Goal: Task Accomplishment & Management: Complete application form

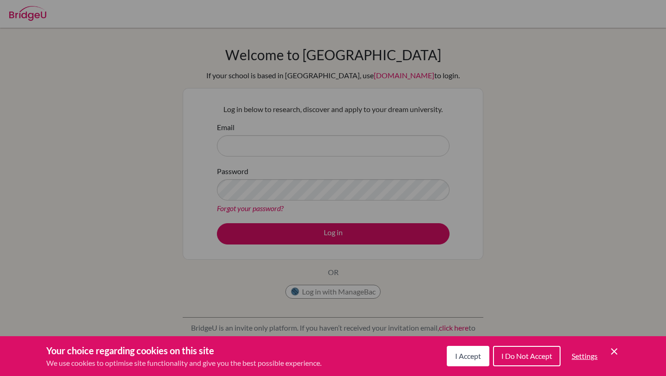
click at [447, 347] on button "I Accept" at bounding box center [468, 356] width 43 height 20
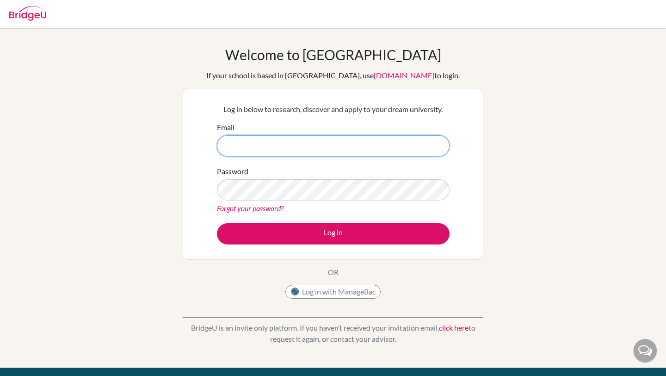
click at [314, 144] on input "Email" at bounding box center [333, 145] width 233 height 21
paste input "[EMAIL_ADDRESS][DOMAIN_NAME]"
type input "[EMAIL_ADDRESS][DOMAIN_NAME]"
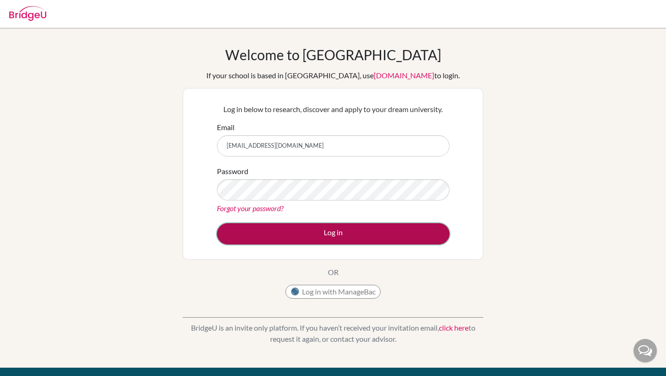
click at [328, 234] on button "Log in" at bounding box center [333, 233] width 233 height 21
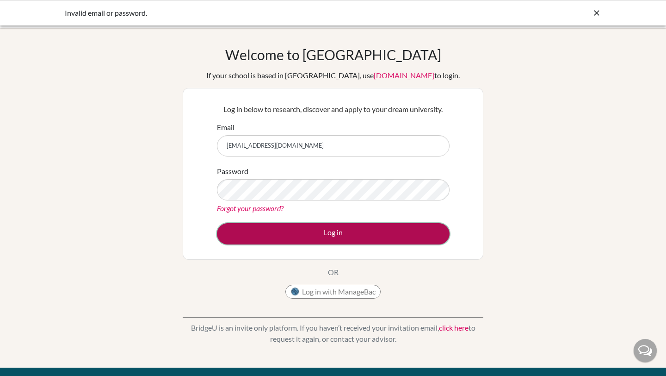
click at [352, 231] on button "Log in" at bounding box center [333, 233] width 233 height 21
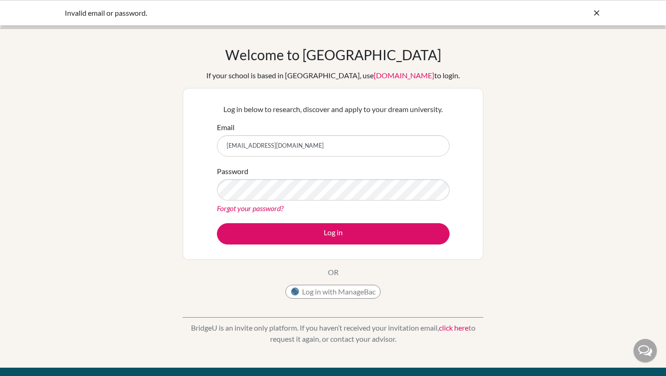
click at [338, 153] on input "[EMAIL_ADDRESS][DOMAIN_NAME]" at bounding box center [333, 145] width 233 height 21
click at [158, 54] on div "Welcome to [GEOGRAPHIC_DATA] If your school is based in [GEOGRAPHIC_DATA], use …" at bounding box center [333, 197] width 666 height 303
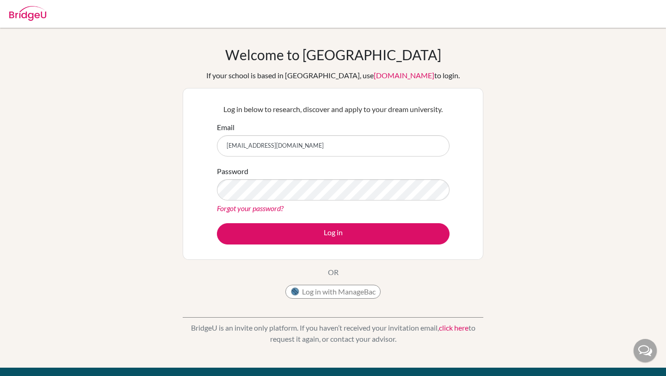
type input "[EMAIL_ADDRESS][DOMAIN_NAME]"
click at [217, 223] on button "Log in" at bounding box center [333, 233] width 233 height 21
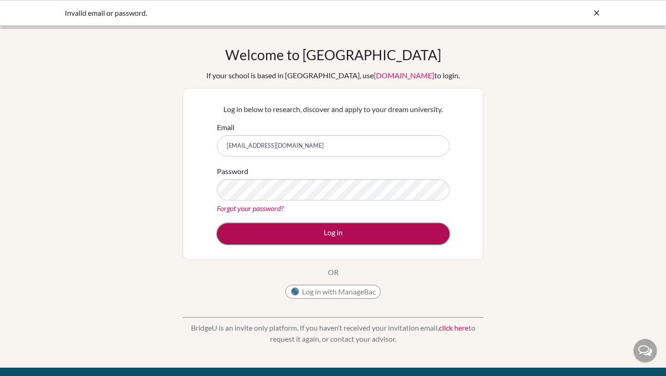
click at [375, 230] on button "Log in" at bounding box center [333, 233] width 233 height 21
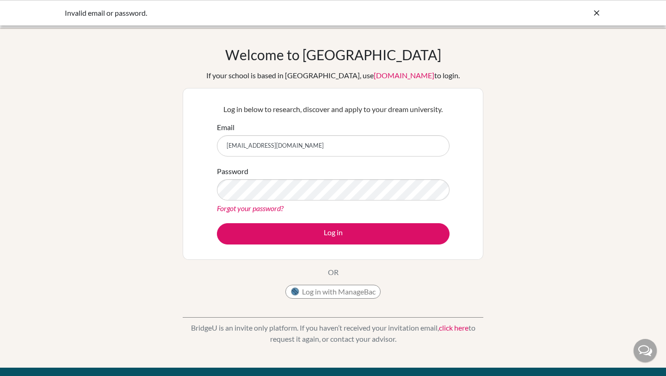
click at [245, 206] on link "Forgot your password?" at bounding box center [250, 208] width 67 height 9
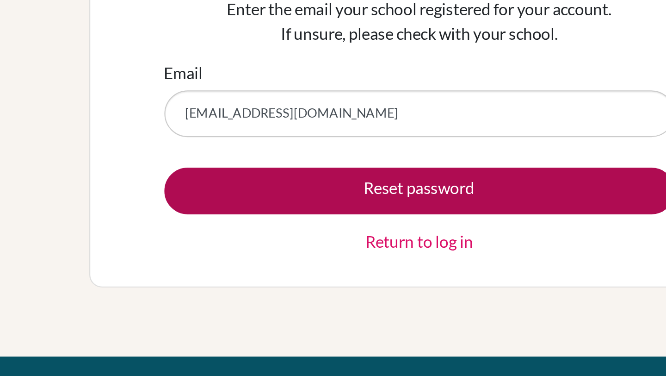
type input "[EMAIL_ADDRESS][DOMAIN_NAME]"
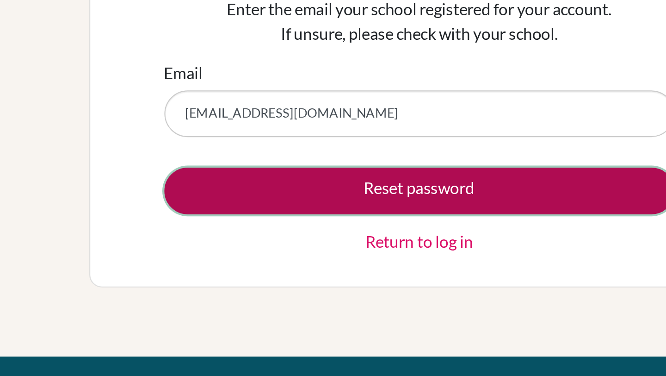
click at [272, 172] on button "Reset password" at bounding box center [333, 173] width 233 height 21
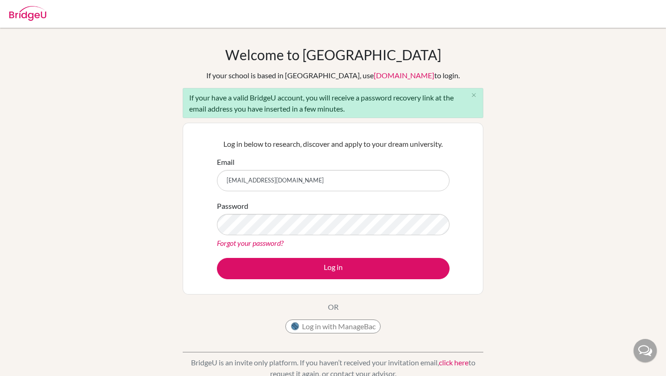
type input "[EMAIL_ADDRESS][DOMAIN_NAME]"
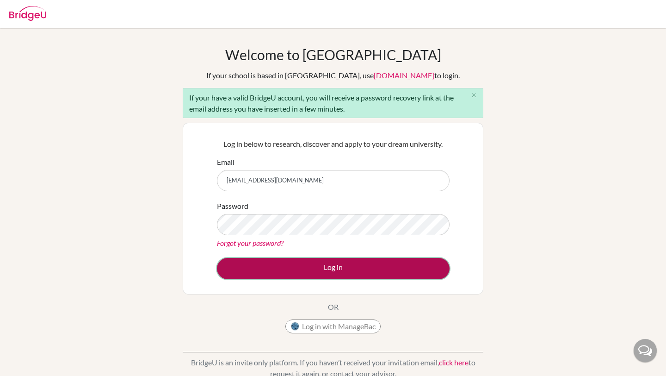
click at [299, 273] on button "Log in" at bounding box center [333, 268] width 233 height 21
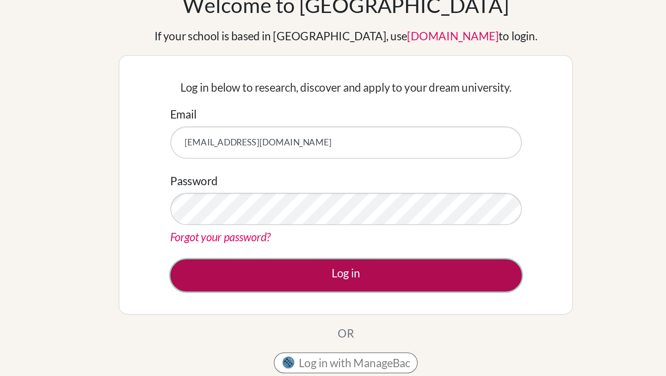
click at [421, 224] on button "Log in" at bounding box center [333, 233] width 233 height 21
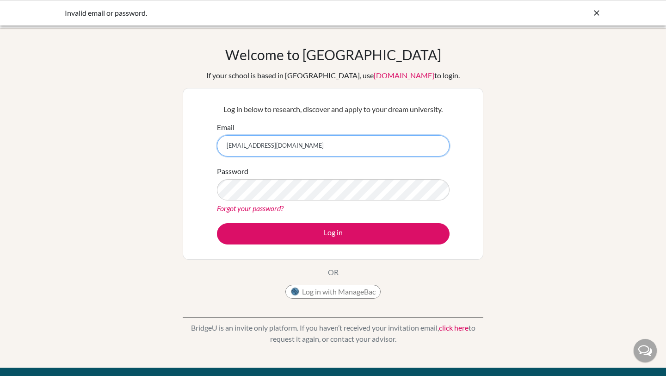
click at [361, 149] on input "[EMAIL_ADDRESS][DOMAIN_NAME]" at bounding box center [333, 145] width 233 height 21
paste input "[EMAIL_ADDRESS][DOMAIN_NAME]"
type input "ruoxi.zhao@students.aobajapan.jpruoxi.zhao@students.aobajapan.jp"
drag, startPoint x: 226, startPoint y: 146, endPoint x: 523, endPoint y: 140, distance: 296.7
click at [527, 143] on div "Welcome to BridgeU If your school is based in China, use app.bridge-u.com.cn to…" at bounding box center [333, 197] width 666 height 303
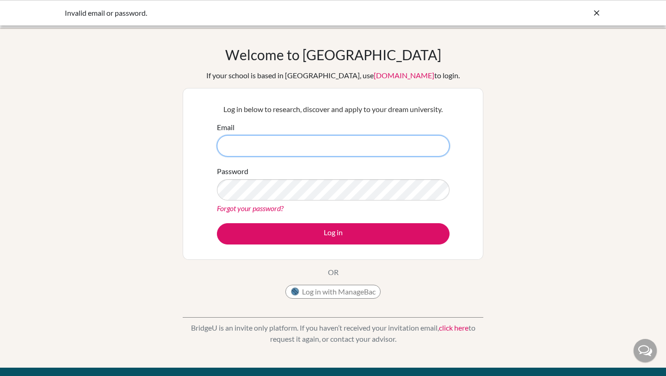
paste input "[EMAIL_ADDRESS][DOMAIN_NAME]"
type input "[EMAIL_ADDRESS][DOMAIN_NAME]"
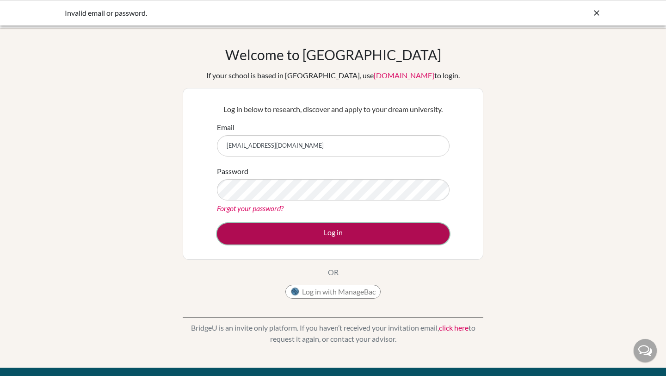
click at [392, 230] on button "Log in" at bounding box center [333, 233] width 233 height 21
click at [369, 242] on button "Log in" at bounding box center [333, 233] width 233 height 21
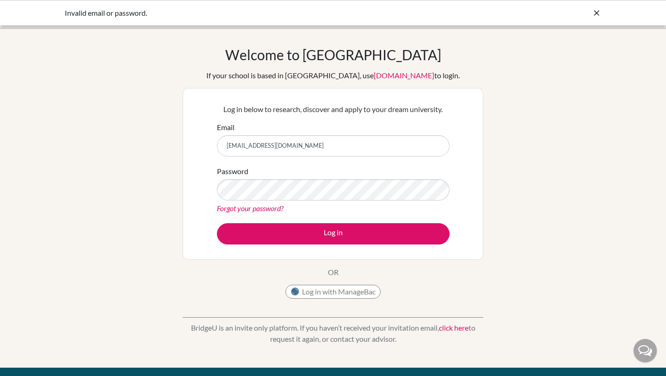
click at [244, 208] on link "Forgot your password?" at bounding box center [250, 208] width 67 height 9
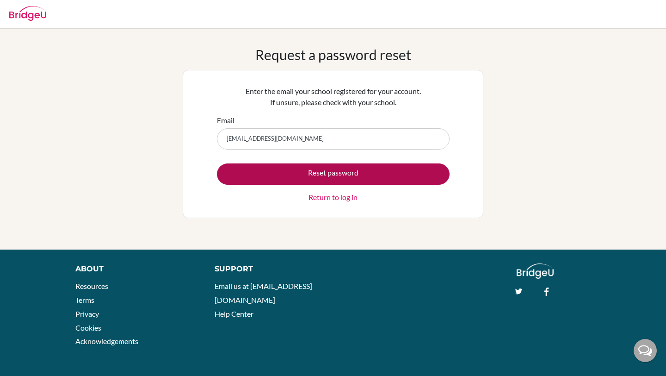
type input "[EMAIL_ADDRESS][DOMAIN_NAME]"
click at [305, 171] on button "Reset password" at bounding box center [333, 173] width 233 height 21
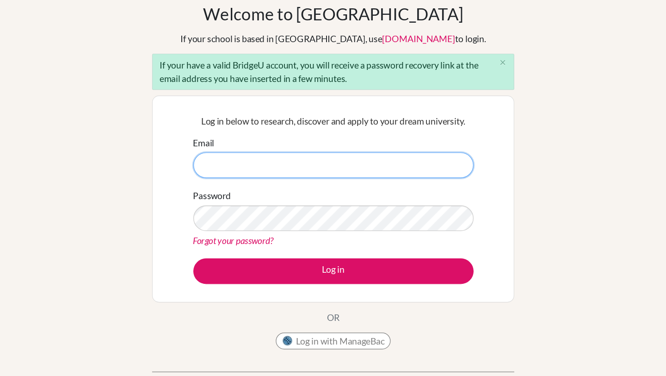
paste input "[EMAIL_ADDRESS][DOMAIN_NAME]"
type input "[EMAIL_ADDRESS][DOMAIN_NAME]"
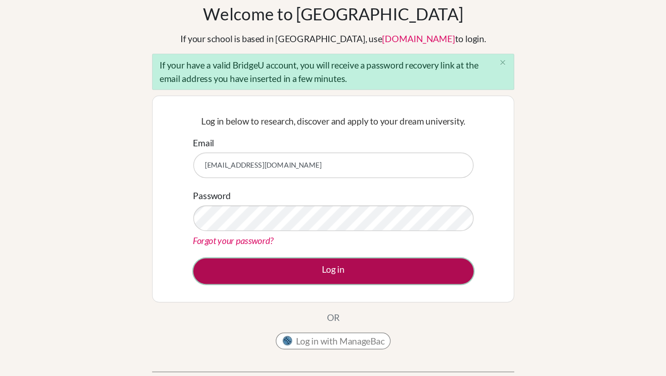
click at [400, 272] on button "Log in" at bounding box center [333, 268] width 233 height 21
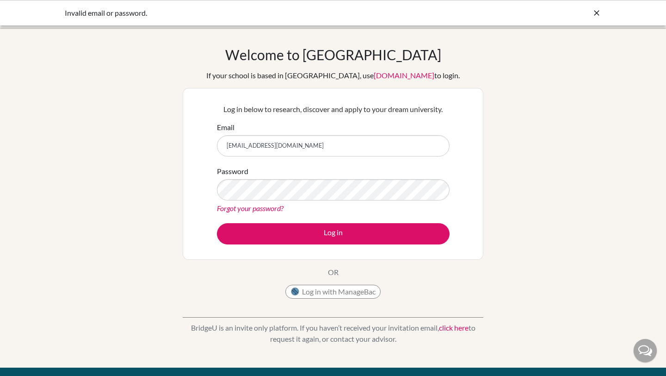
click at [598, 12] on icon at bounding box center [596, 12] width 9 height 9
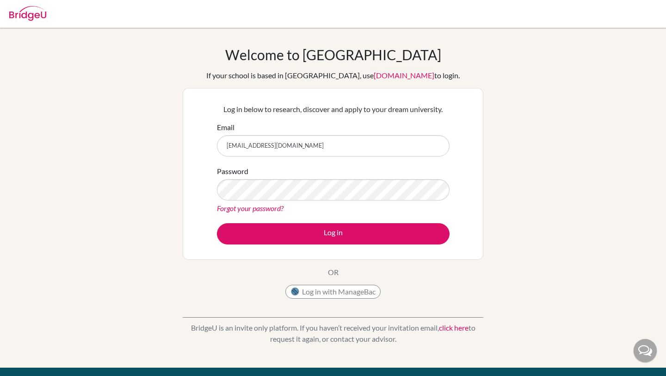
click at [597, 11] on div at bounding box center [333, 14] width 657 height 28
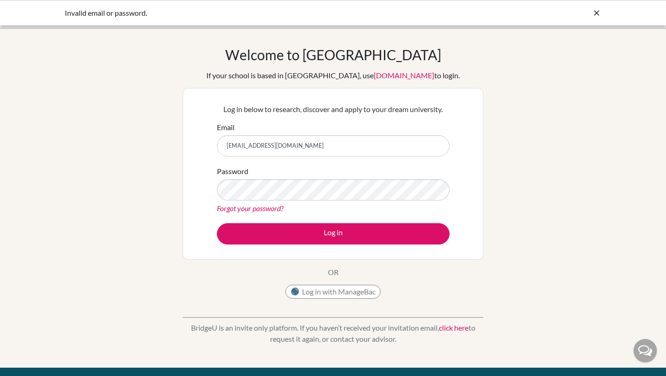
click at [595, 11] on icon at bounding box center [596, 12] width 9 height 9
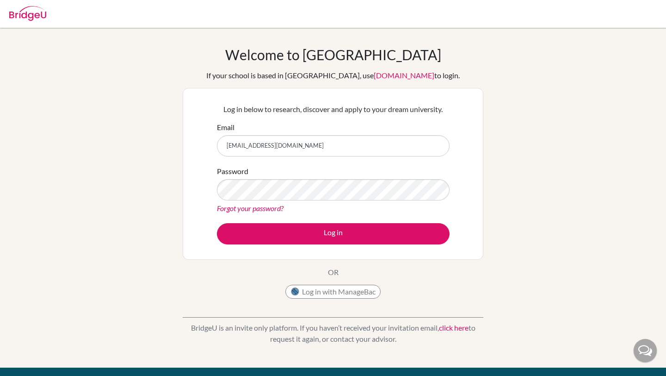
click at [32, 11] on img at bounding box center [27, 13] width 37 height 15
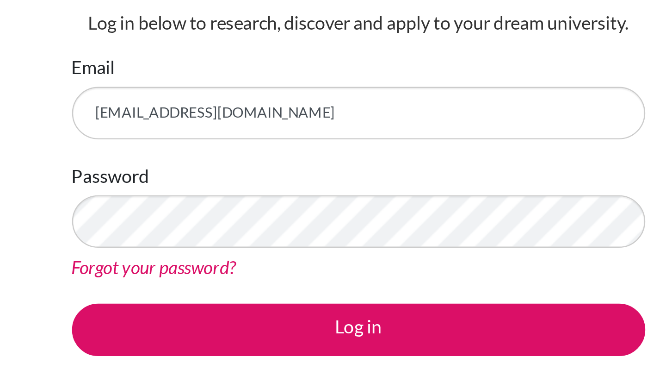
type input "[EMAIL_ADDRESS][DOMAIN_NAME]"
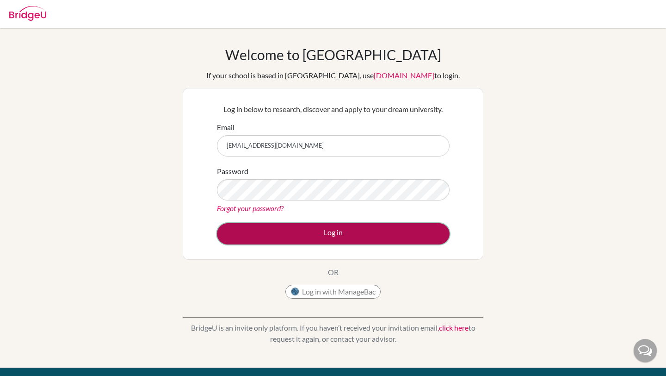
click at [353, 242] on button "Log in" at bounding box center [333, 233] width 233 height 21
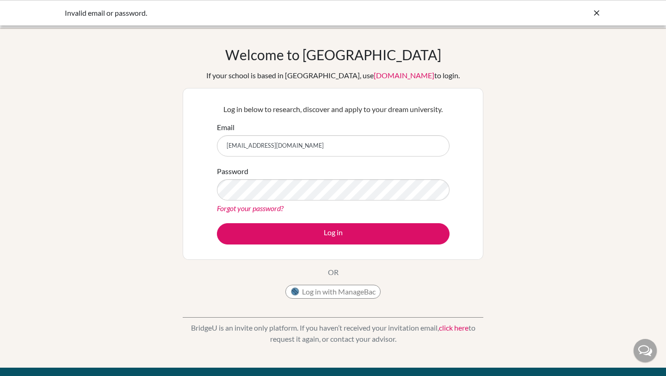
click at [594, 12] on icon at bounding box center [596, 12] width 9 height 9
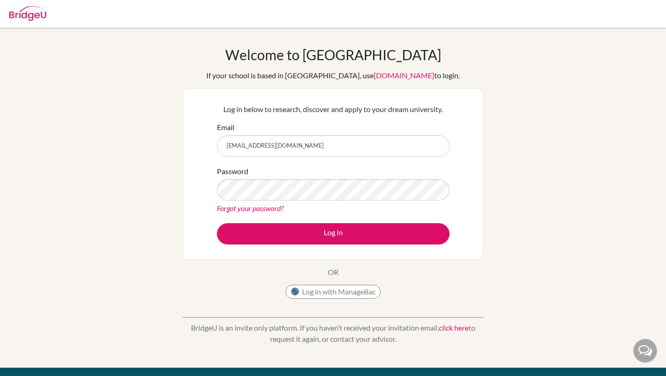
click at [22, 13] on img at bounding box center [27, 13] width 37 height 15
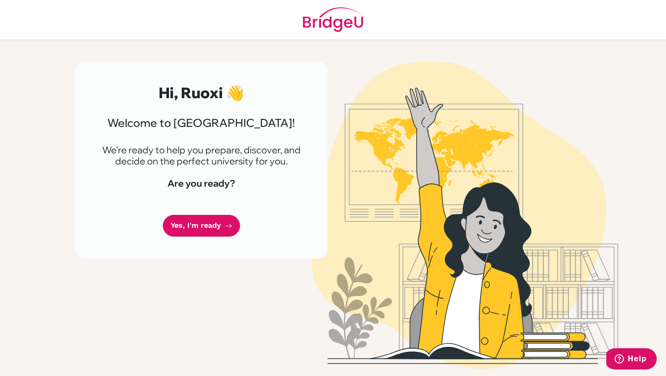
click at [202, 219] on link "Yes, I'm ready" at bounding box center [201, 226] width 77 height 22
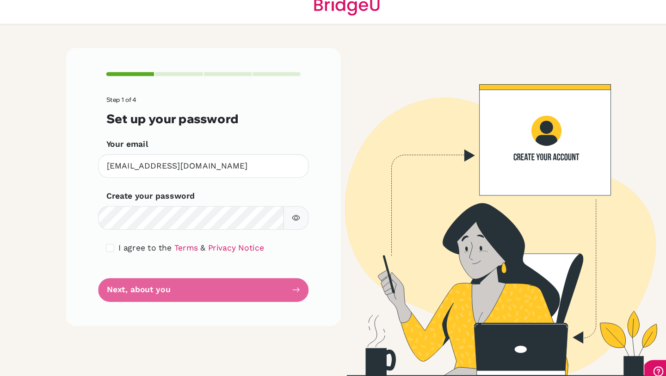
click at [109, 239] on div "Step 1 of 4 Set up your password Your email [EMAIL_ADDRESS][DOMAIN_NAME] Invali…" at bounding box center [201, 189] width 253 height 255
click at [113, 245] on input "checkbox" at bounding box center [115, 245] width 7 height 7
checkbox input "true"
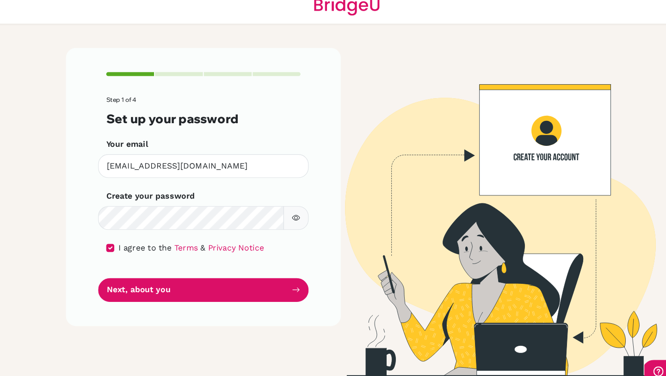
click at [284, 217] on icon "button" at bounding box center [286, 217] width 7 height 5
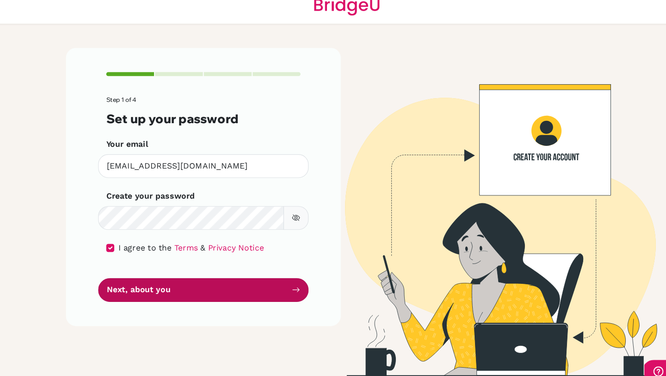
click at [222, 284] on button "Next, about you" at bounding box center [201, 284] width 193 height 22
